Goal: Task Accomplishment & Management: Manage account settings

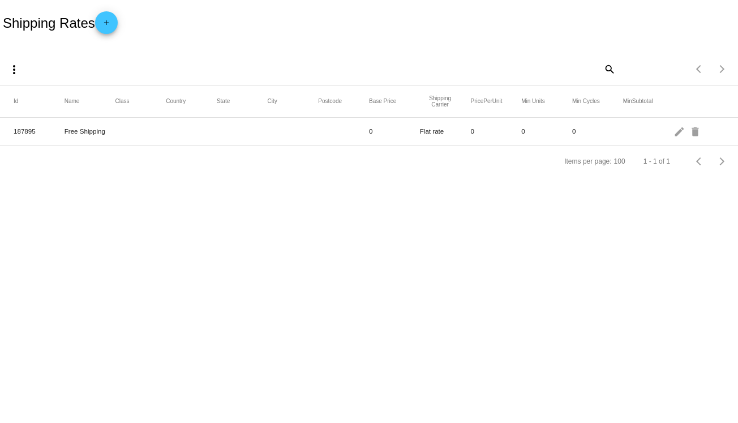
click at [672, 127] on mat-row "187895 Free Shipping 0 Flat rate 0 0 0 edit delete" at bounding box center [369, 132] width 738 height 28
click at [680, 132] on mat-icon "edit" at bounding box center [681, 131] width 14 height 18
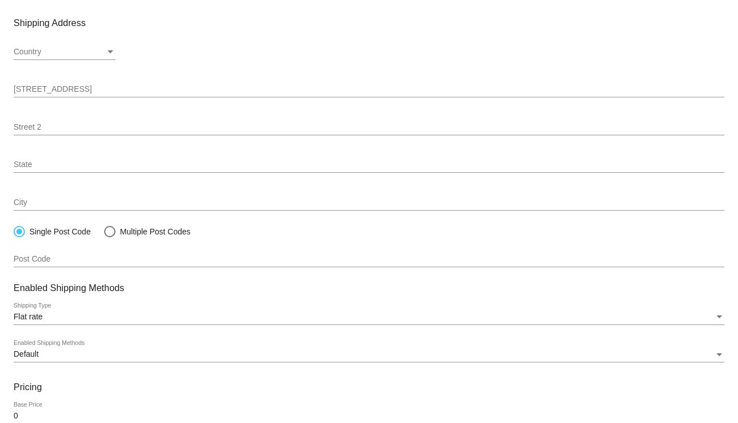
scroll to position [220, 0]
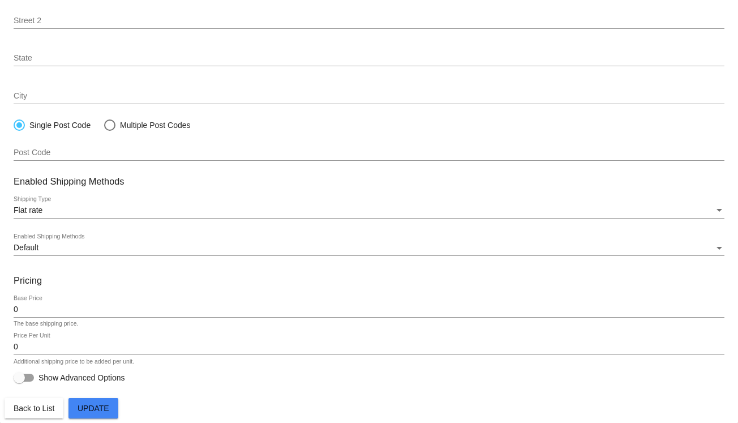
click at [26, 376] on div at bounding box center [24, 378] width 20 height 8
click at [19, 381] on input "Show Advanced Options" at bounding box center [19, 381] width 1 height 1
checkbox input "true"
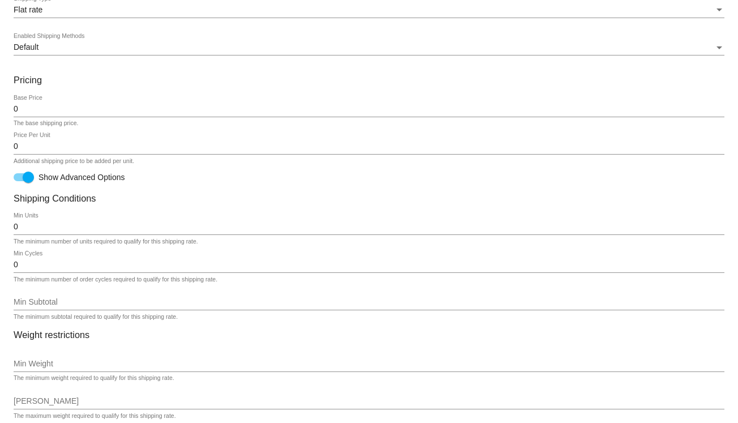
scroll to position [447, 0]
